Goal: Navigation & Orientation: Go to known website

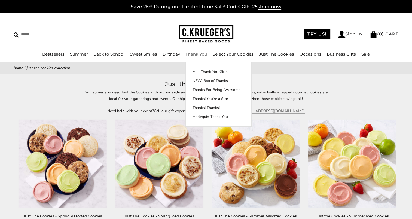
click at [202, 36] on img at bounding box center [206, 34] width 54 height 18
